Goal: Task Accomplishment & Management: Use online tool/utility

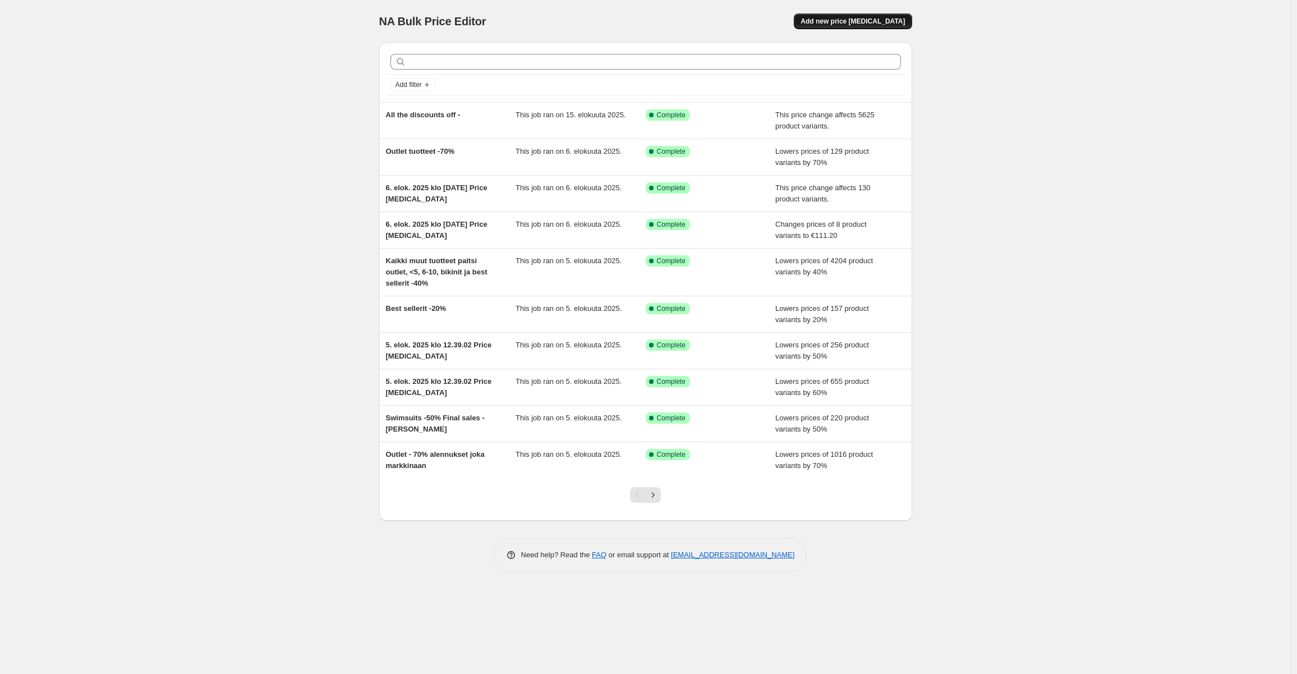
click at [832, 24] on span "Add new price [MEDICAL_DATA]" at bounding box center [853, 21] width 104 height 9
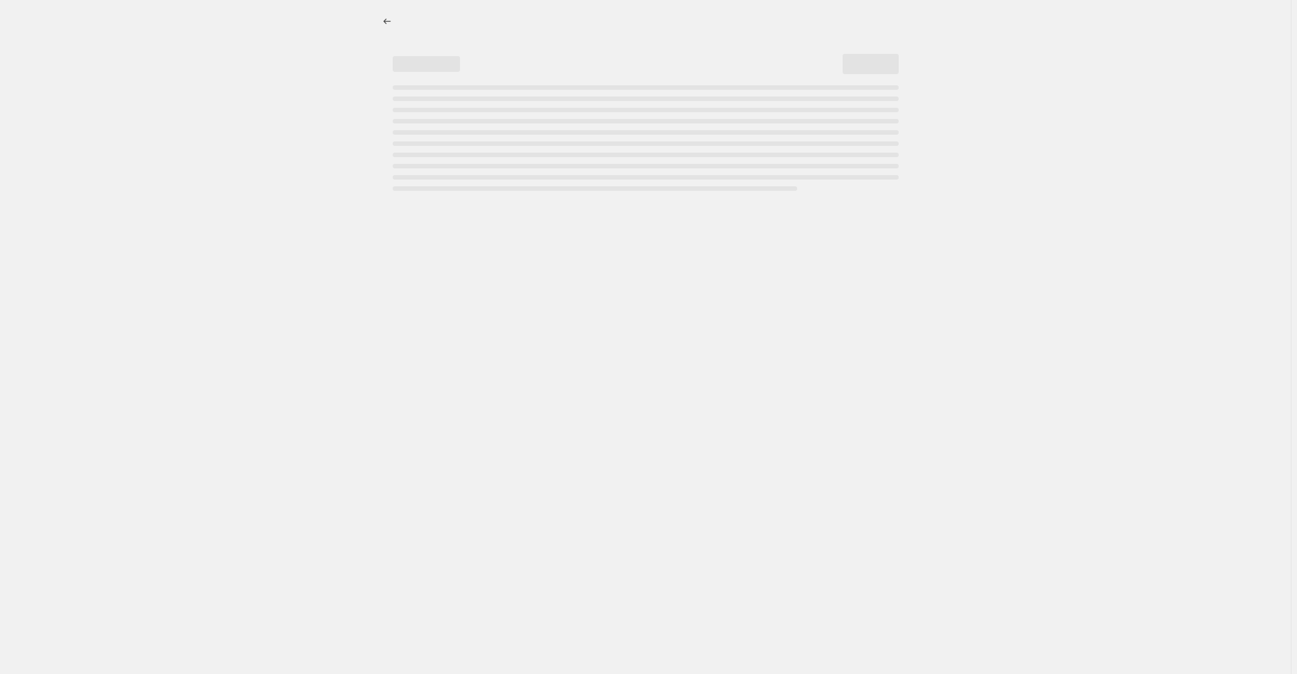
select select "percentage"
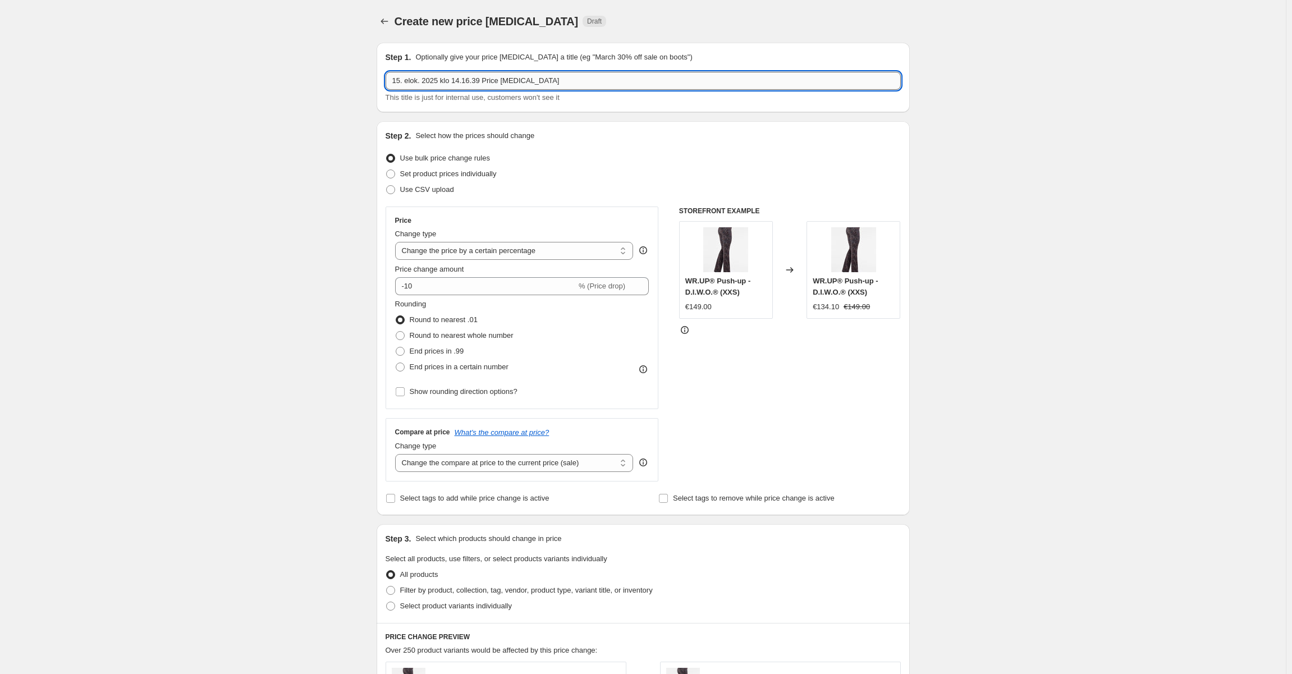
click at [524, 86] on input "15. elok. 2025 klo 14.16.39 Price [MEDICAL_DATA]" at bounding box center [643, 81] width 515 height 18
type input "[GEOGRAPHIC_DATA] -30%"
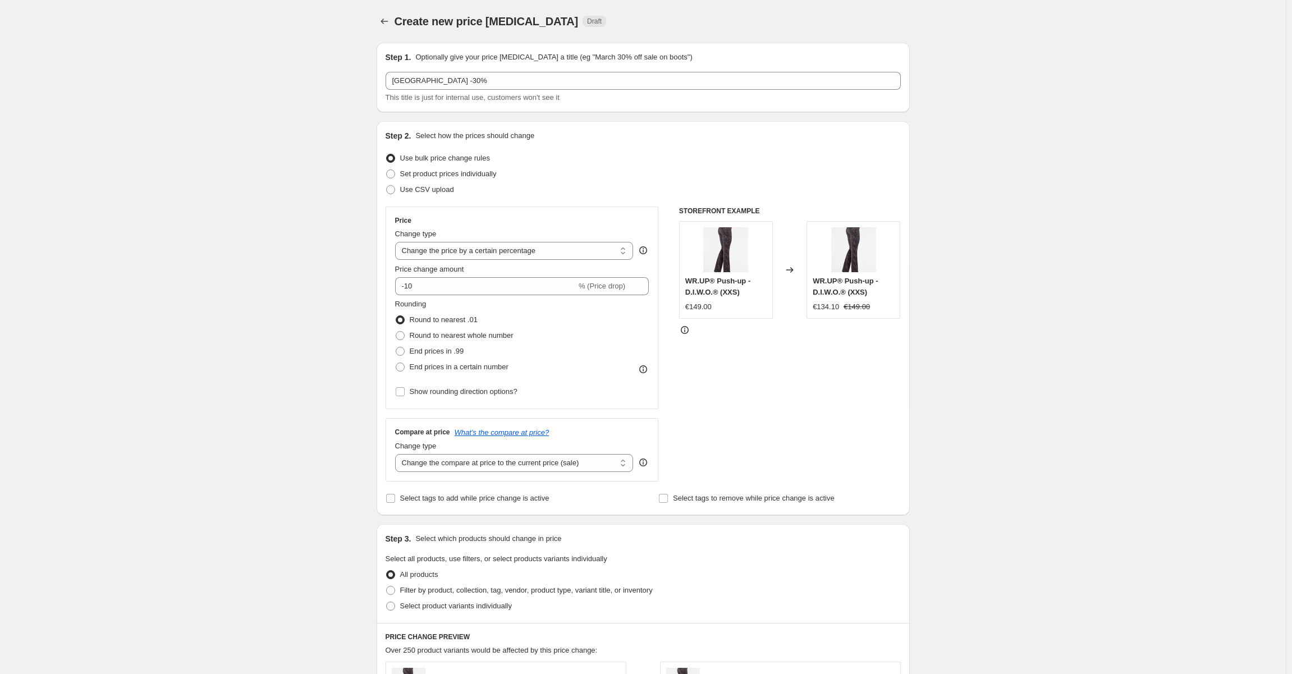
click at [276, 223] on div "Create new price [MEDICAL_DATA]. This page is ready Create new price [MEDICAL_D…" at bounding box center [643, 592] width 1286 height 1185
click at [467, 278] on input "-10" at bounding box center [485, 286] width 181 height 18
click at [461, 286] on input "-10" at bounding box center [485, 286] width 181 height 18
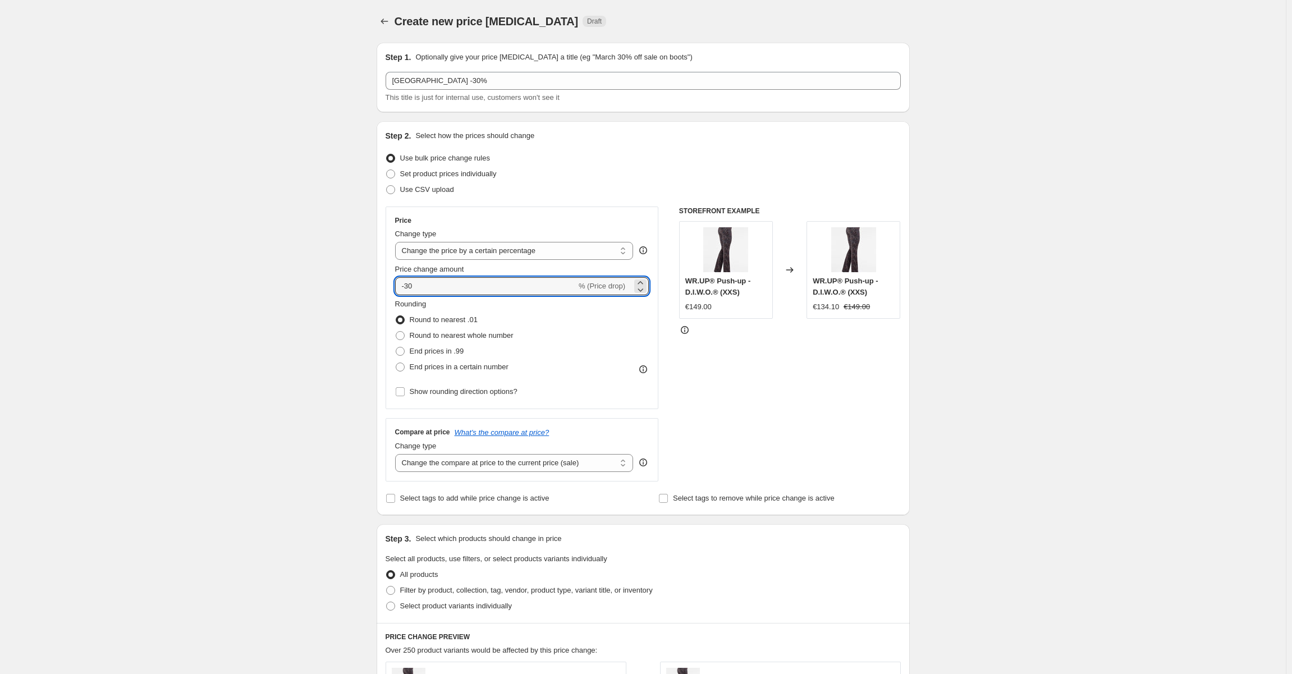
type input "-30"
click at [230, 297] on div "Create new price [MEDICAL_DATA]. This page is ready Create new price [MEDICAL_D…" at bounding box center [643, 592] width 1286 height 1185
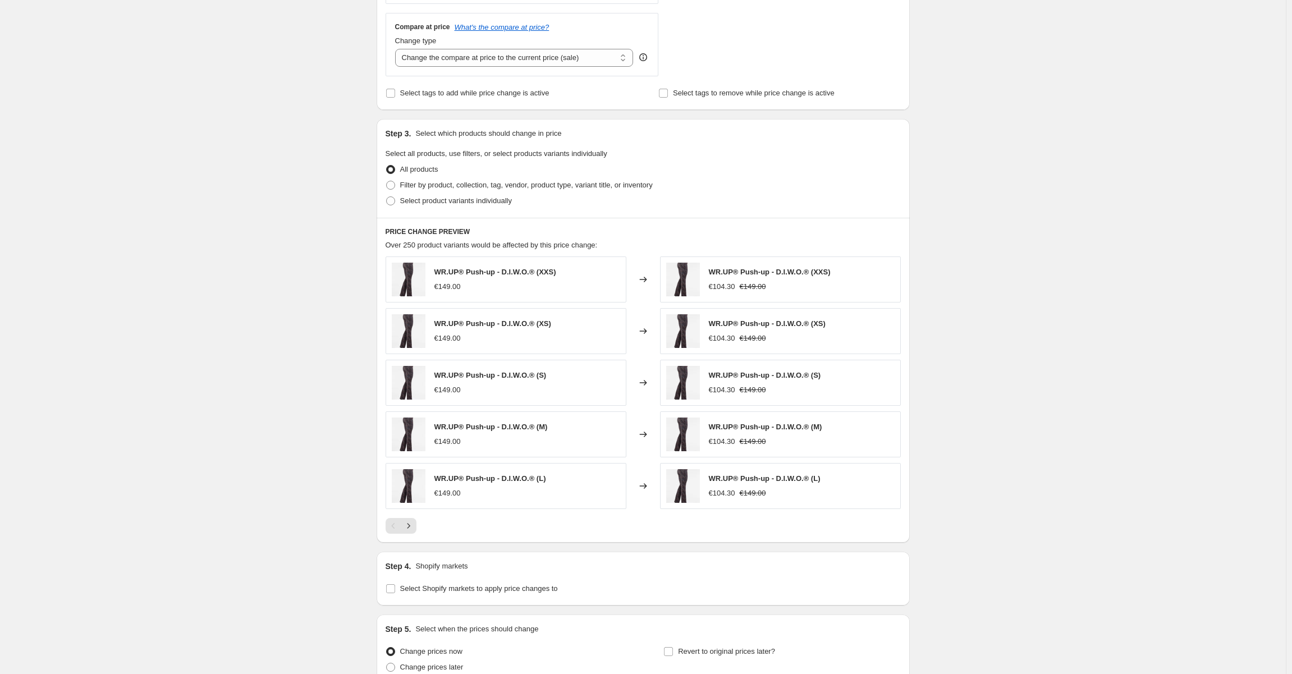
scroll to position [508, 0]
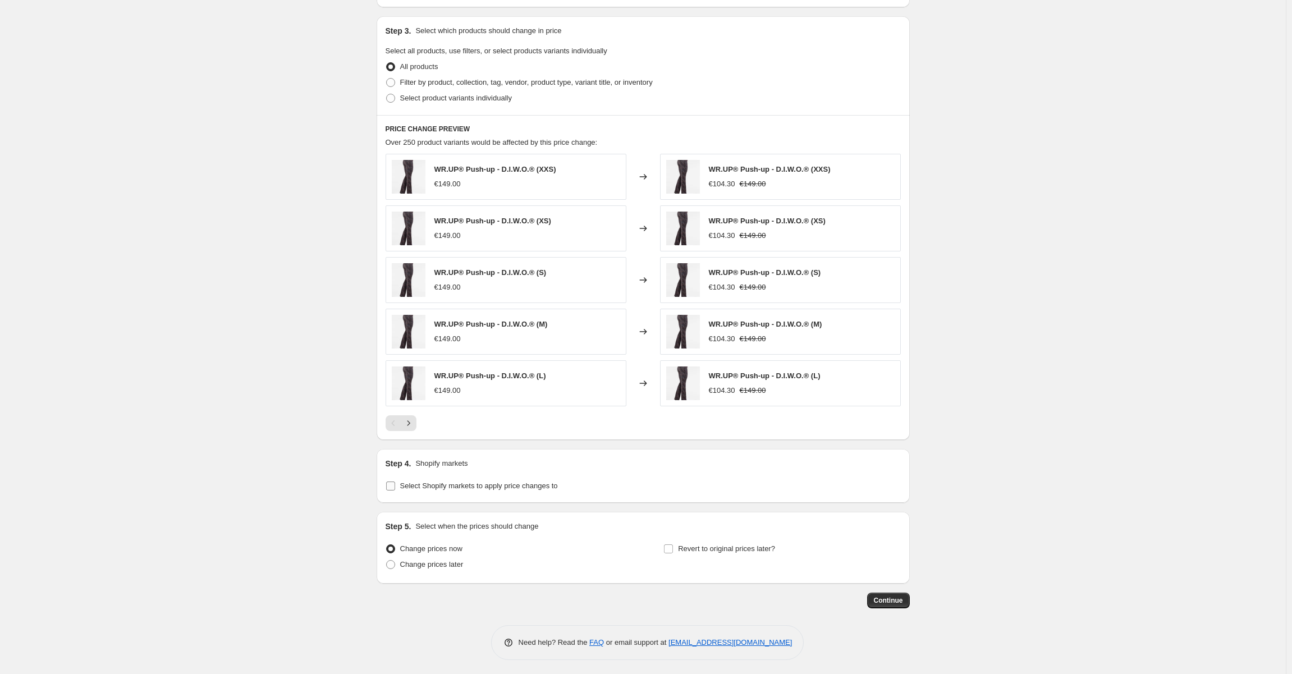
click at [433, 486] on span "Select Shopify markets to apply price changes to" at bounding box center [479, 485] width 158 height 8
click at [395, 486] on input "Select Shopify markets to apply price changes to" at bounding box center [390, 485] width 9 height 9
checkbox input "true"
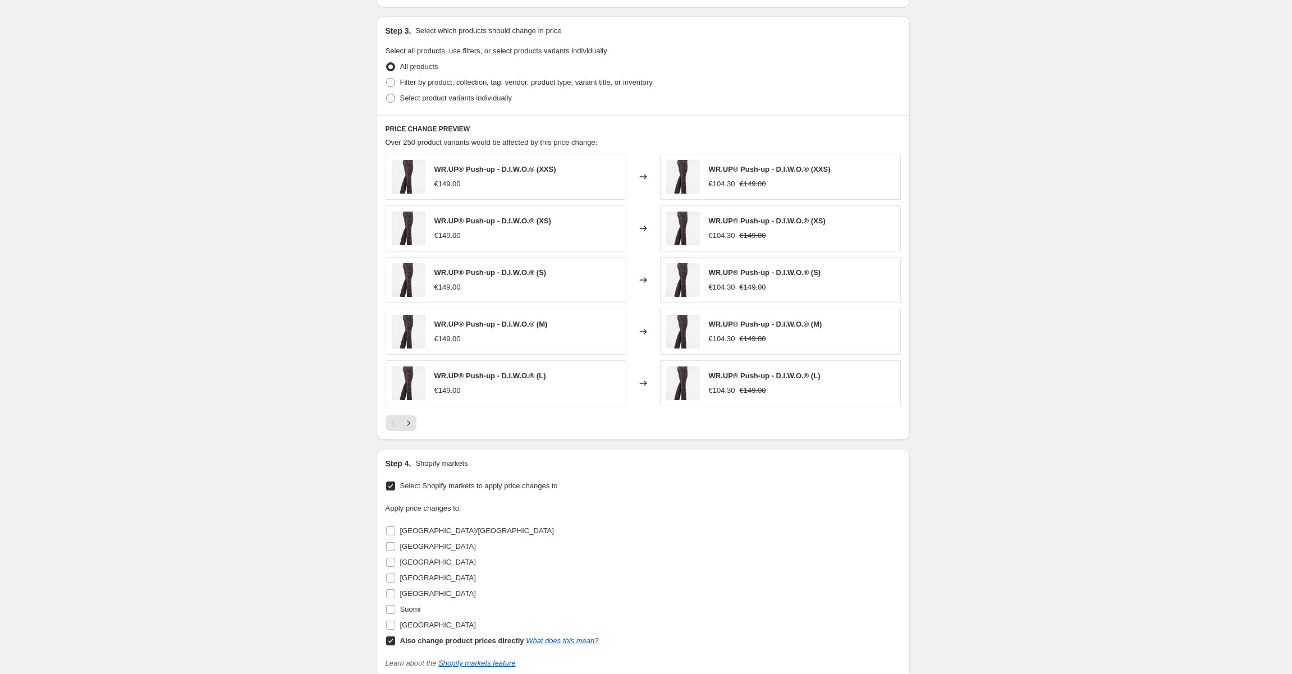
click at [393, 633] on label "Also change product prices directly What does this mean?" at bounding box center [492, 641] width 213 height 16
click at [393, 636] on input "Also change product prices directly What does this mean?" at bounding box center [390, 640] width 9 height 9
checkbox input "false"
click at [394, 542] on input "[GEOGRAPHIC_DATA]" at bounding box center [390, 546] width 9 height 9
checkbox input "true"
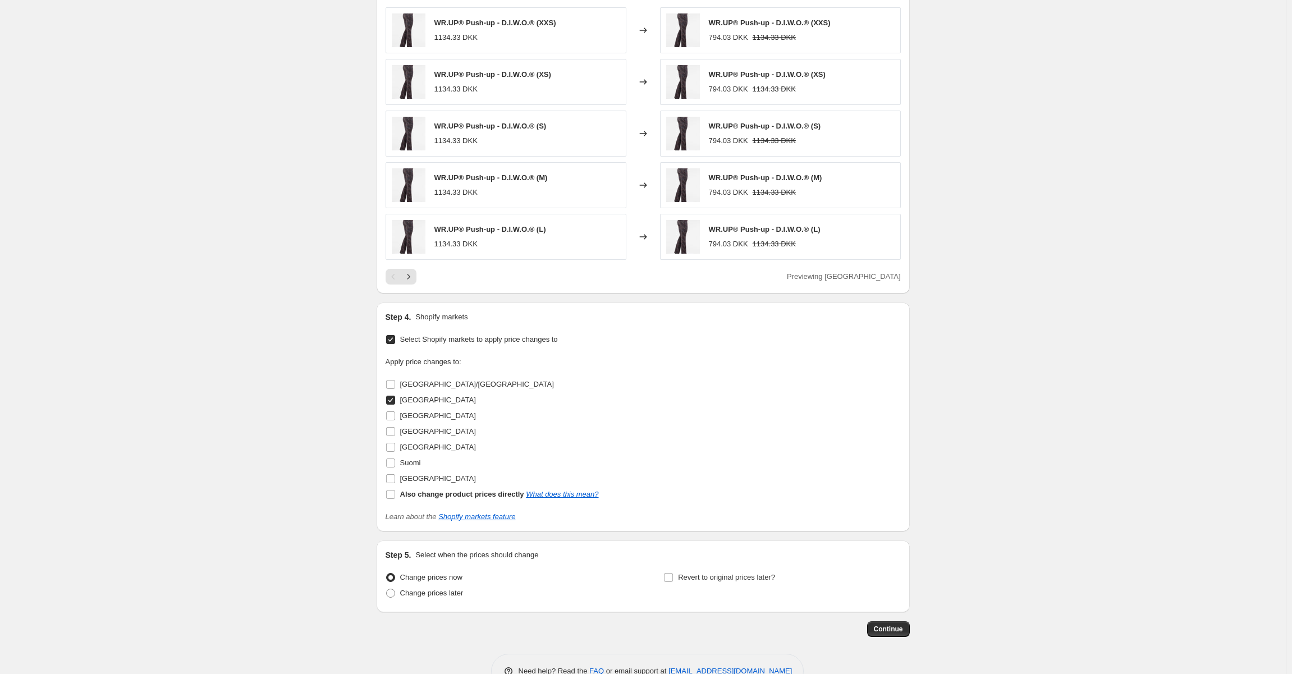
scroll to position [683, 0]
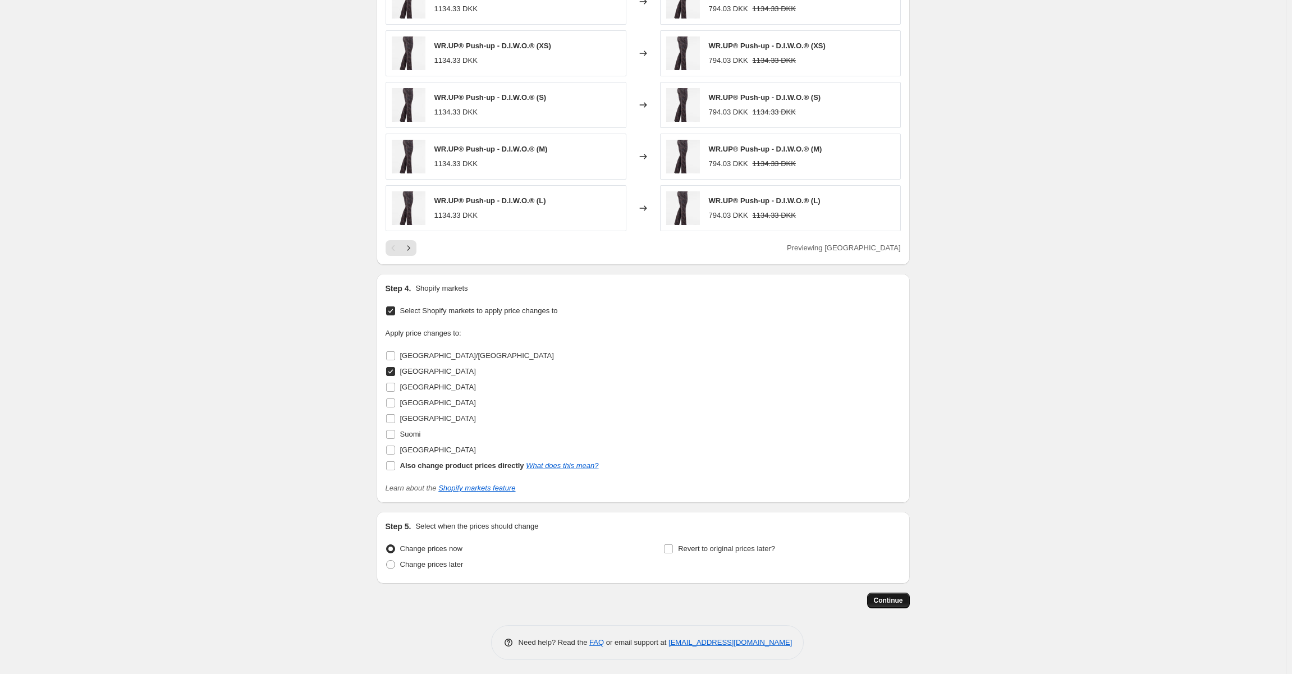
click at [894, 599] on span "Continue" at bounding box center [888, 600] width 29 height 9
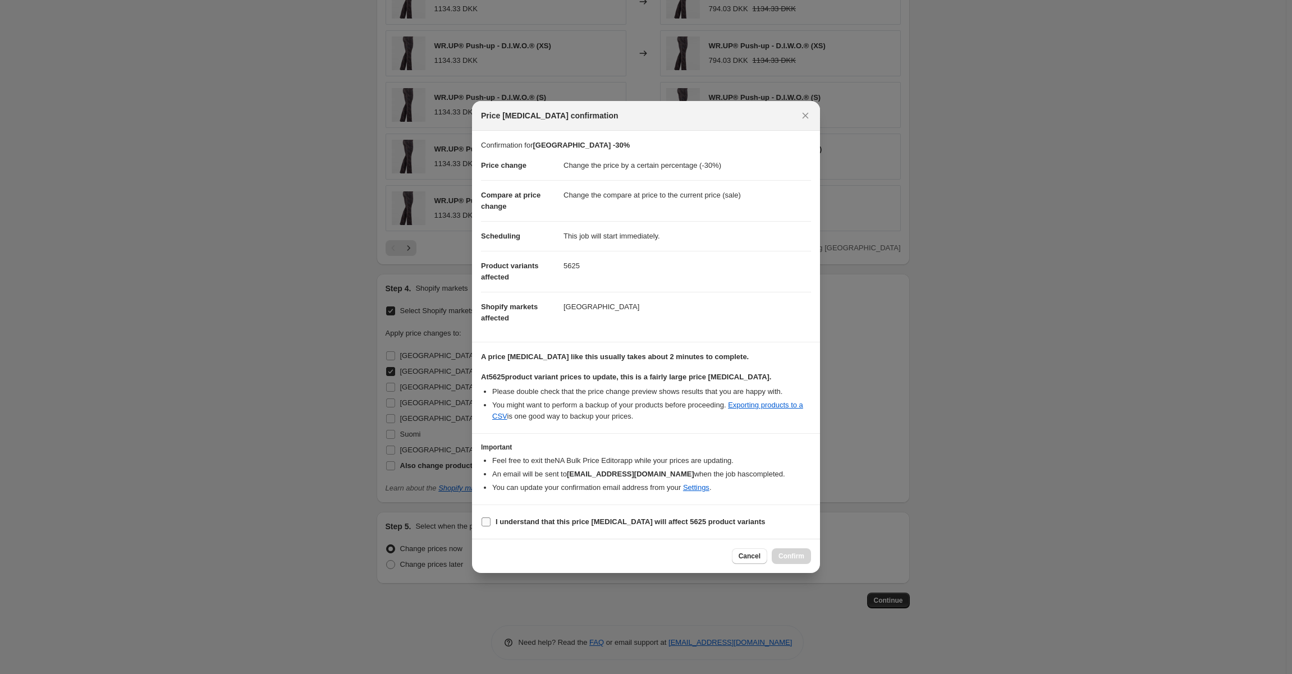
click at [582, 525] on b "I understand that this price [MEDICAL_DATA] will affect 5625 product variants" at bounding box center [630, 521] width 270 height 8
click at [490, 525] on input "I understand that this price [MEDICAL_DATA] will affect 5625 product variants" at bounding box center [485, 521] width 9 height 9
checkbox input "true"
click at [782, 552] on span "Confirm" at bounding box center [791, 556] width 26 height 9
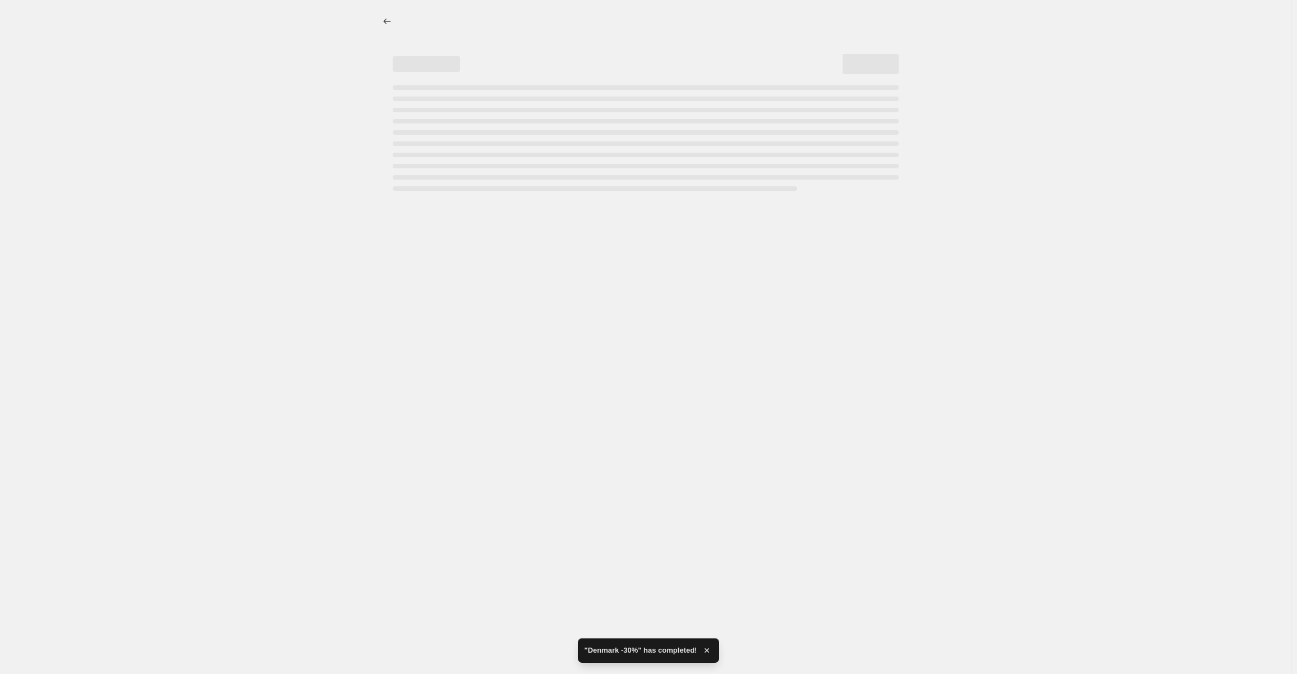
select select "percentage"
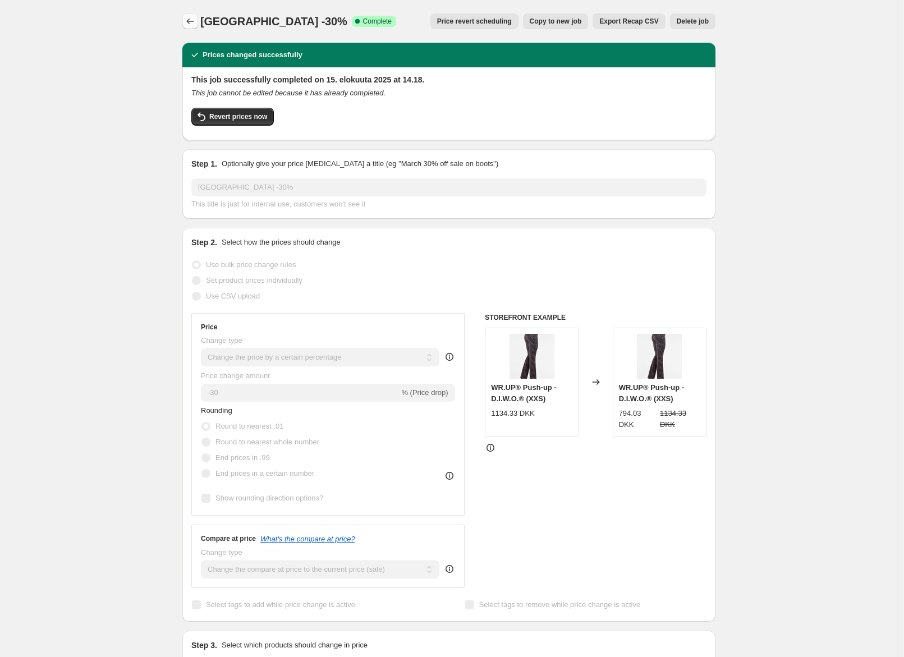
click at [192, 27] on button "Price change jobs" at bounding box center [190, 21] width 16 height 16
